Goal: Check status

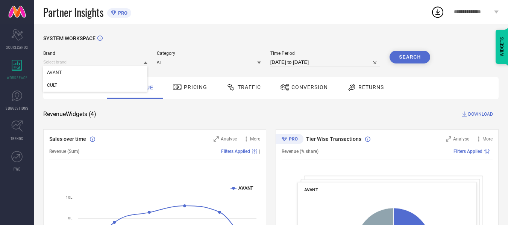
click at [119, 61] on input at bounding box center [95, 62] width 104 height 8
click at [116, 89] on div "CULT" at bounding box center [95, 85] width 104 height 13
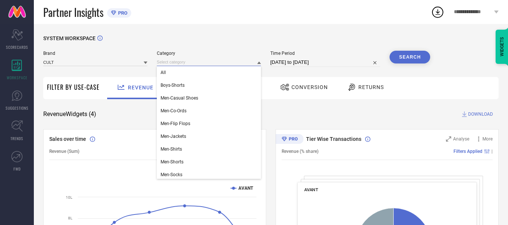
click at [170, 62] on input at bounding box center [209, 62] width 104 height 8
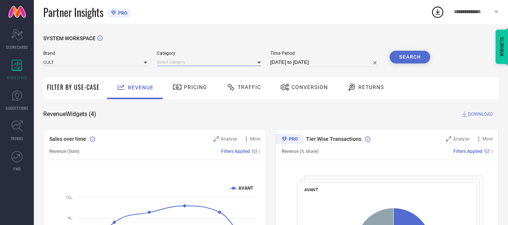
click at [170, 62] on input at bounding box center [209, 62] width 104 height 8
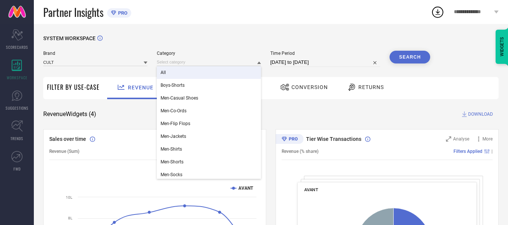
click at [173, 68] on div "All" at bounding box center [209, 72] width 104 height 13
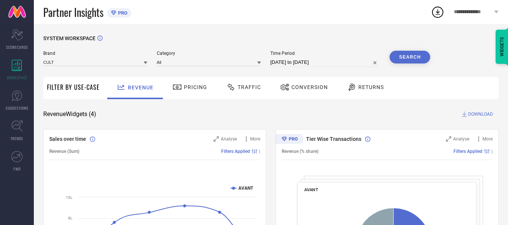
click at [247, 88] on span "Traffic" at bounding box center [249, 87] width 23 height 6
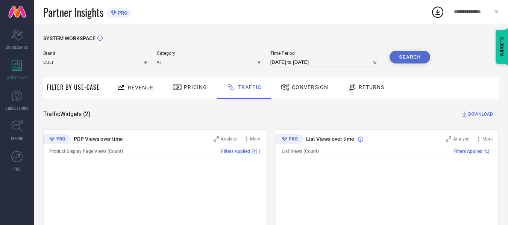
select select "6"
select select "2025"
select select "7"
select select "2025"
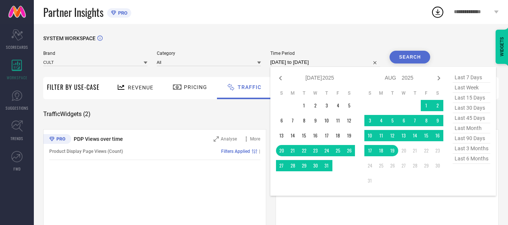
click at [295, 63] on input "[DATE] to [DATE]" at bounding box center [325, 62] width 110 height 9
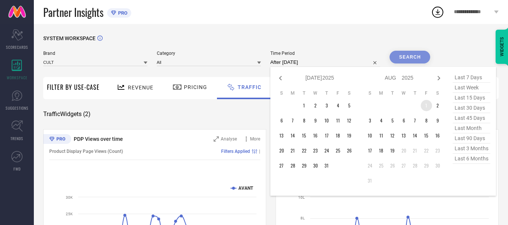
click at [424, 104] on td "1" at bounding box center [426, 105] width 11 height 11
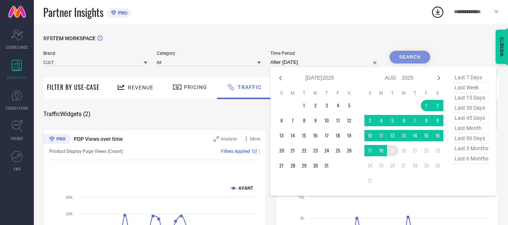
type input "[DATE] to [DATE]"
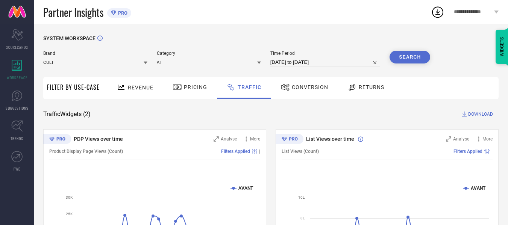
click at [413, 54] on button "Search" at bounding box center [410, 57] width 41 height 13
